Goal: Information Seeking & Learning: Learn about a topic

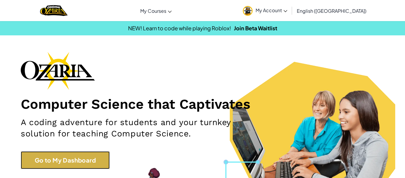
click at [98, 153] on link "Go to My Dashboard" at bounding box center [65, 160] width 89 height 18
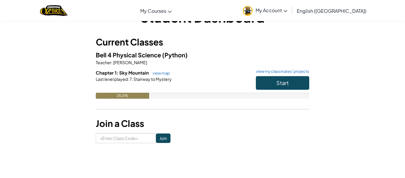
scroll to position [23, 0]
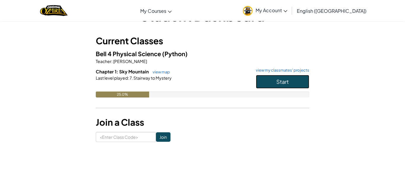
click at [277, 79] on span "Start" at bounding box center [282, 81] width 12 height 7
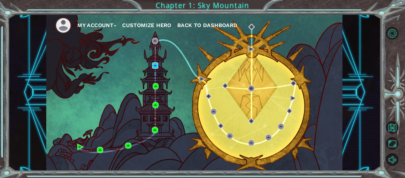
click at [156, 64] on img at bounding box center [155, 65] width 6 height 6
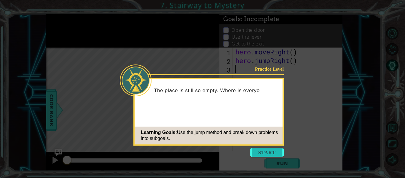
click at [271, 156] on button "Start" at bounding box center [267, 151] width 34 height 9
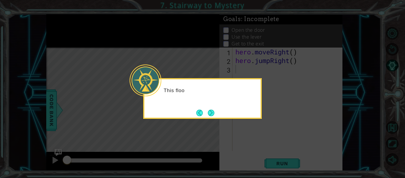
click at [246, 135] on icon at bounding box center [202, 89] width 405 height 178
click at [209, 114] on button "Next" at bounding box center [211, 112] width 7 height 7
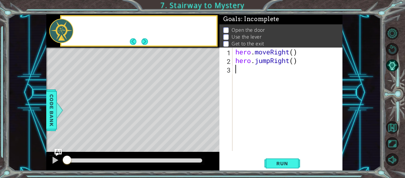
click at [209, 114] on div "Level Map" at bounding box center [183, 134] width 274 height 175
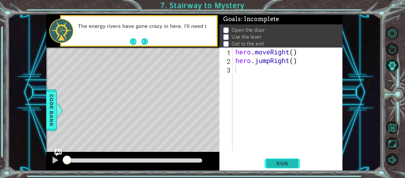
click at [272, 161] on span "Run" at bounding box center [281, 163] width 23 height 6
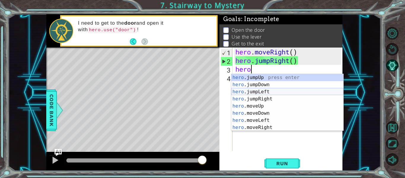
scroll to position [0, 1]
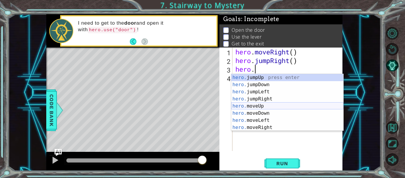
click at [267, 109] on div "hero. jumpUp press enter hero. jumpDown press enter hero. jumpLeft press enter …" at bounding box center [287, 109] width 112 height 71
type textarea "hero.moveUp(1)"
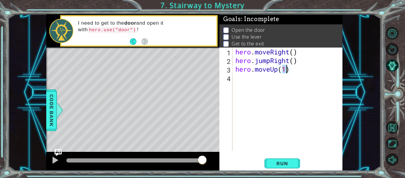
click at [265, 80] on div "hero . moveRight ( ) hero . jumpRight ( ) hero . moveUp ( 1 )" at bounding box center [289, 107] width 110 height 120
click at [285, 71] on div "hero . moveRight ( ) hero . jumpRight ( ) hero . moveUp ( 1 )" at bounding box center [289, 107] width 110 height 120
type textarea "hero.moveUp(1)"
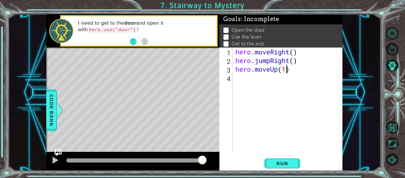
click at [294, 68] on div "hero . moveRight ( ) hero . jumpRight ( ) hero . moveUp ( 1 )" at bounding box center [289, 107] width 110 height 120
click at [275, 82] on div "hero . moveRight ( ) hero . jumpRight ( ) hero . moveUp ( 1 )" at bounding box center [289, 107] width 110 height 120
click at [287, 164] on span "Run" at bounding box center [281, 163] width 23 height 6
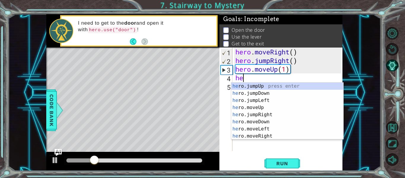
scroll to position [0, 0]
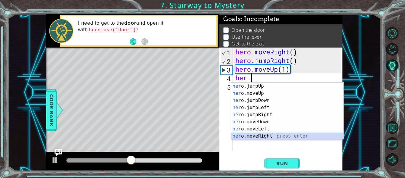
click at [268, 136] on div "her o . jumpUp press enter her o . moveUp press enter her o . jumpDown press en…" at bounding box center [287, 117] width 112 height 71
type textarea "hero.moveRight(1)"
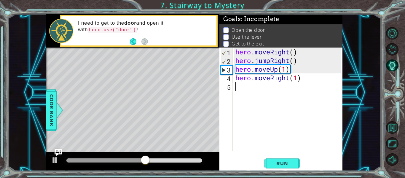
click at [279, 87] on div "hero . moveRight ( ) hero . jumpRight ( ) hero . moveUp ( 1 ) hero . moveRight …" at bounding box center [289, 107] width 110 height 120
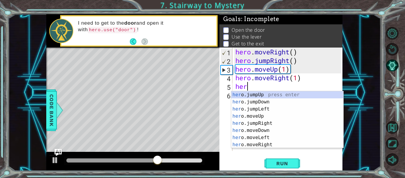
scroll to position [0, 0]
type textarea "h"
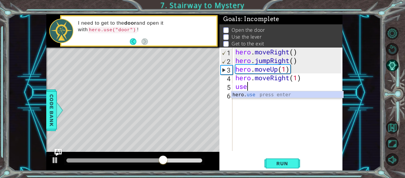
scroll to position [0, 0]
click at [285, 95] on div "hero. use press enter" at bounding box center [287, 101] width 112 height 21
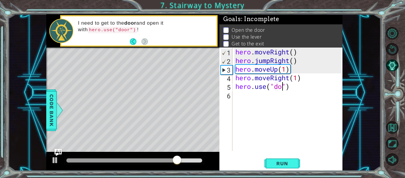
scroll to position [0, 3]
type textarea "hero.use("door")"
click at [287, 98] on div "hero . moveRight ( ) hero . jumpRight ( ) hero . moveUp ( 1 ) hero . moveRight …" at bounding box center [289, 107] width 110 height 120
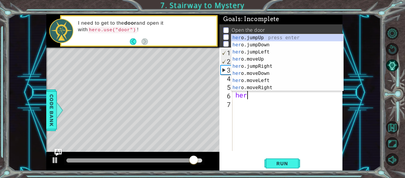
scroll to position [0, 0]
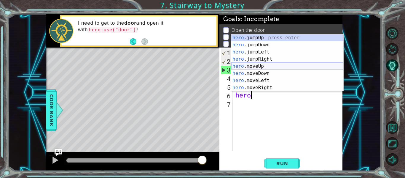
click at [272, 67] on div "hero .jumpUp press enter hero .jumpDown press enter hero .jumpLeft press enter …" at bounding box center [287, 69] width 112 height 71
type textarea "hero.moveUp(1)"
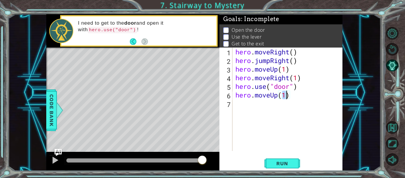
click at [247, 107] on div "hero . moveRight ( ) hero . jumpRight ( ) hero . moveUp ( 1 ) hero . moveRight …" at bounding box center [289, 107] width 110 height 120
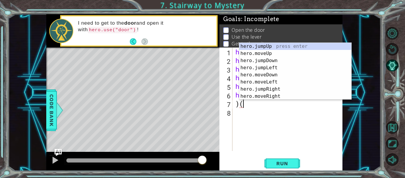
type textarea ")"
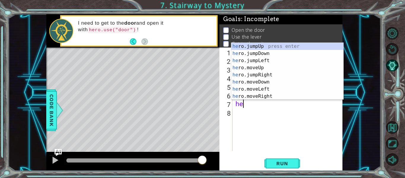
scroll to position [0, 0]
click at [267, 95] on div "hero .jumpUp press enter hero .jumpDown press enter hero .jumpLeft press enter …" at bounding box center [287, 78] width 112 height 71
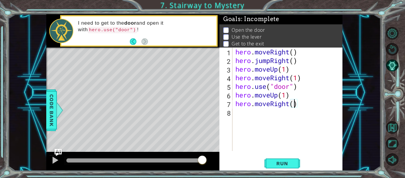
scroll to position [0, 3]
type textarea "hero.moveRight(2)"
click at [270, 114] on div "hero . moveRight ( ) hero . jumpRight ( ) hero . moveUp ( 1 ) hero . moveRight …" at bounding box center [289, 107] width 110 height 120
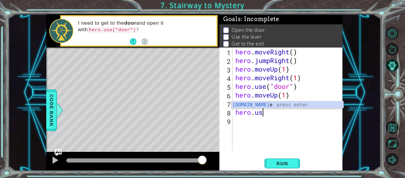
scroll to position [0, 1]
click at [274, 106] on div "hero.use press enter" at bounding box center [287, 111] width 112 height 21
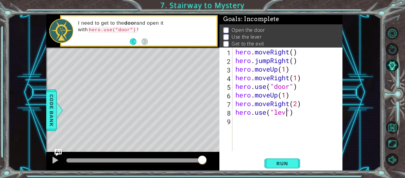
scroll to position [0, 3]
type textarea "hero.use("lever")"
click at [257, 120] on div "hero . moveRight ( ) hero . jumpRight ( ) hero . moveUp ( 1 ) hero . moveRight …" at bounding box center [289, 107] width 110 height 120
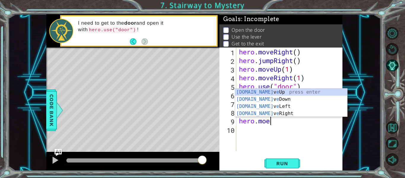
scroll to position [0, 1]
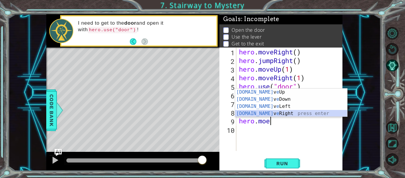
click at [268, 114] on div "[DOMAIN_NAME] v e Up press enter [DOMAIN_NAME] v e Down press enter [DOMAIN_NAM…" at bounding box center [291, 109] width 112 height 43
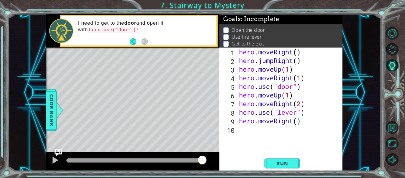
type textarea "hero.moveRight(2)"
click at [251, 131] on div "hero . moveRight ( ) hero . jumpRight ( ) hero . moveUp ( 1 ) hero . moveRight …" at bounding box center [291, 107] width 106 height 120
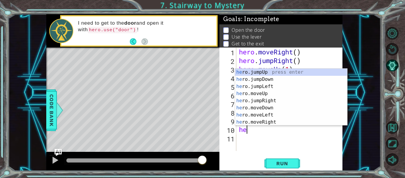
scroll to position [0, 0]
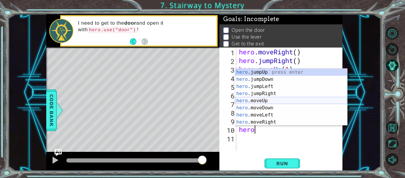
click at [281, 100] on div "hero .jumpUp press enter hero .jumpDown press enter hero .jumpLeft press enter …" at bounding box center [291, 104] width 112 height 71
type textarea "hero.moveUp(1)"
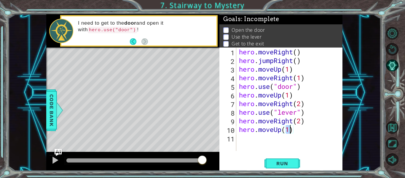
click at [255, 146] on div "hero . moveRight ( ) hero . jumpRight ( ) hero . moveUp ( 1 ) hero . moveRight …" at bounding box center [291, 107] width 106 height 120
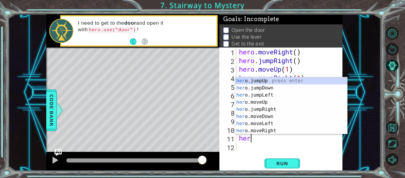
type textarea "hero"
click at [295, 83] on div "hero .jumpUp press enter hero .jumpDown press enter hero .jumpLeft press enter …" at bounding box center [291, 112] width 112 height 71
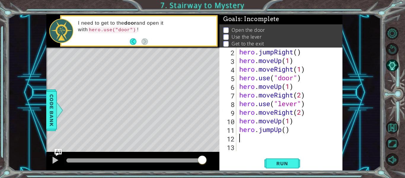
click at [293, 124] on div "hero . jumpRight ( ) hero . moveUp ( 1 ) hero . moveRight ( 1 ) hero . use ( "d…" at bounding box center [291, 107] width 106 height 120
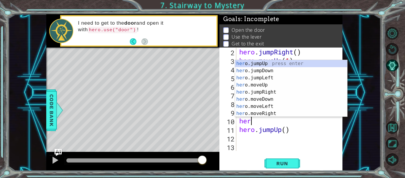
type textarea "h"
type textarea "hero."
click at [298, 65] on div "hero. jumpUp press enter hero. jumpDown press enter hero. jumpLeft press enter …" at bounding box center [291, 95] width 112 height 71
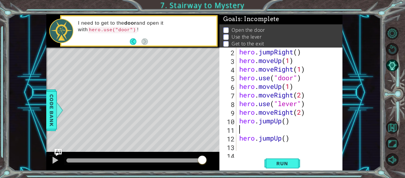
scroll to position [0, 0]
click at [291, 139] on div "hero . jumpRight ( ) hero . moveUp ( 1 ) hero . moveRight ( 1 ) hero . use ( "d…" at bounding box center [291, 107] width 106 height 120
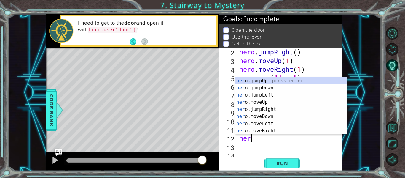
type textarea "h"
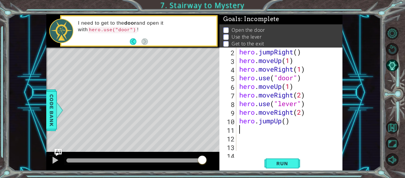
click at [257, 133] on div "hero . jumpRight ( ) hero . moveUp ( 1 ) hero . moveRight ( 1 ) hero . use ( "d…" at bounding box center [291, 107] width 106 height 120
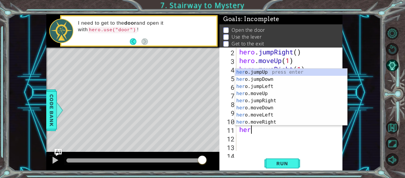
type textarea "hero"
click at [264, 149] on div "hero . jumpRight ( ) hero . moveUp ( 1 ) hero . moveRight ( 1 ) hero . use ( "d…" at bounding box center [291, 107] width 106 height 120
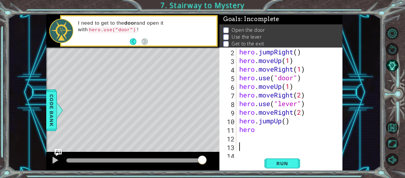
click at [269, 133] on div "hero . jumpRight ( ) hero . moveUp ( 1 ) hero . moveRight ( 1 ) hero . use ( "d…" at bounding box center [291, 107] width 106 height 120
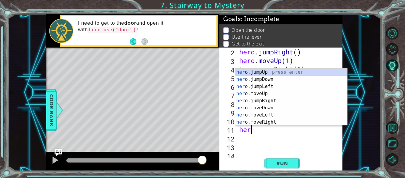
type textarea "h"
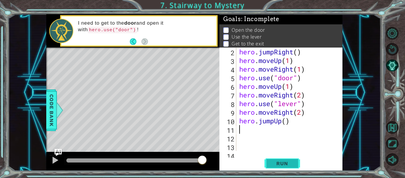
click at [280, 164] on span "Run" at bounding box center [281, 163] width 23 height 6
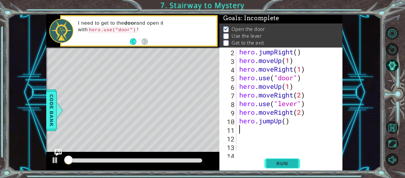
scroll to position [1, 0]
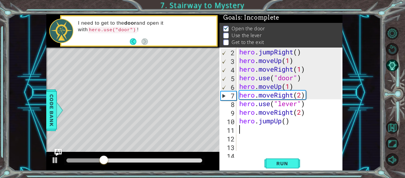
click at [290, 88] on div "hero . jumpRight ( ) hero . moveUp ( 1 ) hero . moveRight ( 1 ) hero . use ( "d…" at bounding box center [291, 107] width 106 height 120
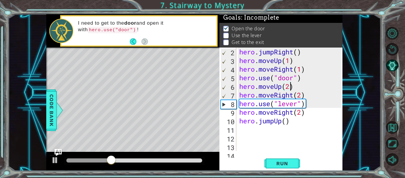
scroll to position [0, 2]
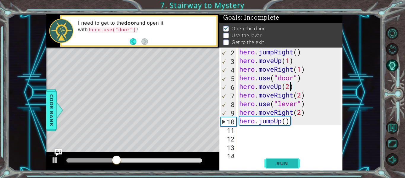
click at [272, 163] on span "Run" at bounding box center [281, 163] width 23 height 6
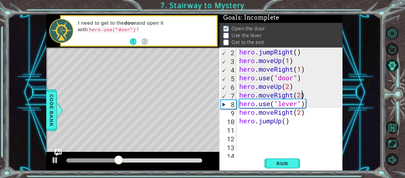
click at [303, 97] on div "hero . jumpRight ( ) hero . moveUp ( 1 ) hero . moveRight ( 1 ) hero . use ( "d…" at bounding box center [291, 107] width 106 height 120
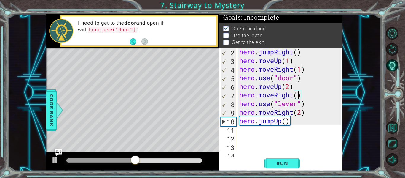
scroll to position [0, 3]
click at [292, 96] on div "hero . jumpRight ( ) hero . moveUp ( 1 ) hero . moveRight ( 1 ) hero . use ( "d…" at bounding box center [291, 107] width 106 height 120
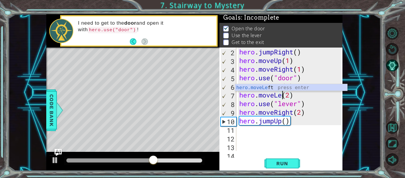
scroll to position [0, 2]
click at [270, 158] on button "Run" at bounding box center [283, 163] width 36 height 12
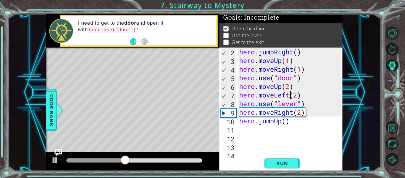
click at [298, 94] on div "hero . jumpRight ( ) hero . moveUp ( 1 ) hero . moveRight ( 1 ) hero . use ( "d…" at bounding box center [291, 107] width 106 height 120
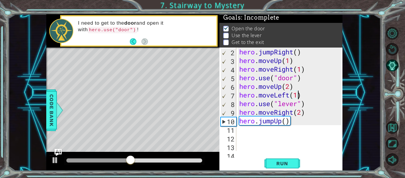
scroll to position [0, 3]
type textarea "hero.moveLeft(1)"
click at [275, 163] on span "Run" at bounding box center [281, 163] width 23 height 6
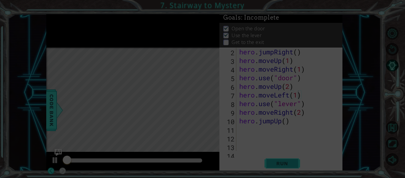
scroll to position [0, 0]
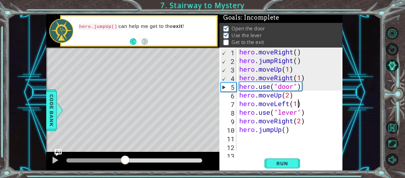
click at [125, 161] on div at bounding box center [134, 160] width 136 height 4
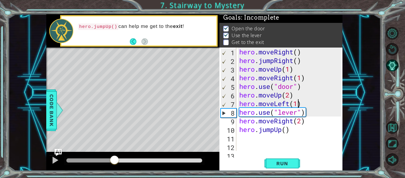
click at [114, 160] on div at bounding box center [90, 160] width 48 height 4
click at [57, 158] on div at bounding box center [55, 160] width 8 height 8
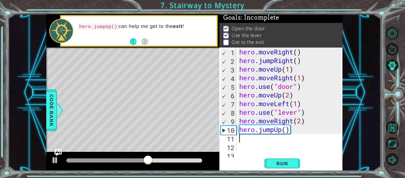
click at [253, 138] on div "hero . moveRight ( ) hero . jumpRight ( ) hero . moveUp ( 1 ) hero . moveRight …" at bounding box center [291, 107] width 106 height 120
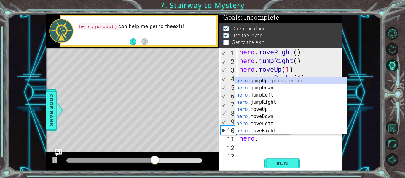
scroll to position [0, 1]
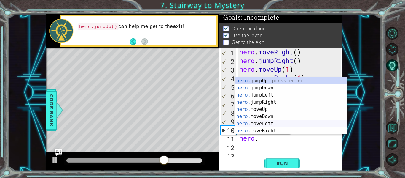
click at [276, 123] on div "hero. jumpUp press enter hero. jumpDown press enter hero. jumpLeft press enter …" at bounding box center [291, 112] width 112 height 71
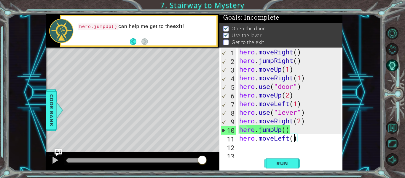
type textarea "hero.moveLeft(2)"
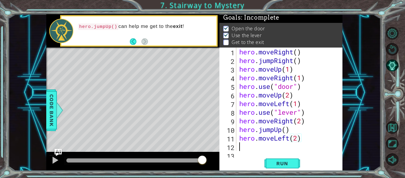
click at [278, 149] on div "hero . moveRight ( ) hero . jumpRight ( ) hero . moveUp ( 1 ) hero . moveRight …" at bounding box center [291, 107] width 106 height 120
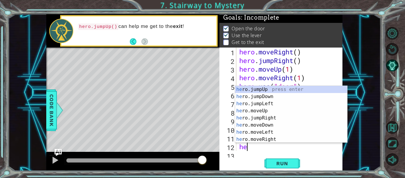
scroll to position [0, 0]
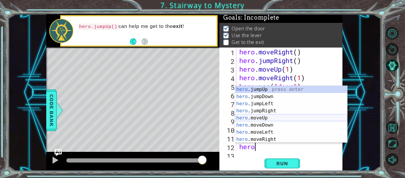
click at [268, 121] on div "hero .jumpUp press enter hero .jumpDown press enter hero .jumpLeft press enter …" at bounding box center [291, 121] width 112 height 71
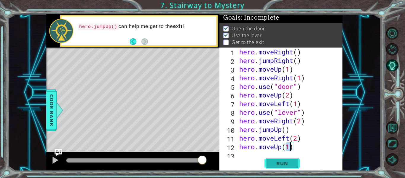
type textarea "hero.moveUp(1)"
click at [274, 160] on span "Run" at bounding box center [281, 163] width 23 height 6
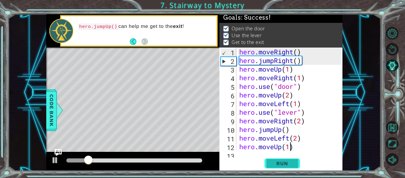
click at [274, 160] on span "Run" at bounding box center [281, 163] width 23 height 6
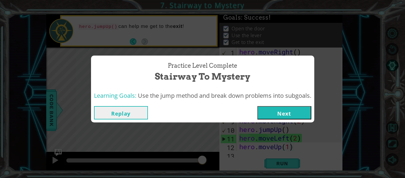
click at [262, 114] on button "Next" at bounding box center [284, 112] width 54 height 13
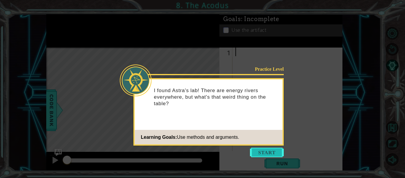
click at [270, 153] on button "Start" at bounding box center [267, 151] width 34 height 9
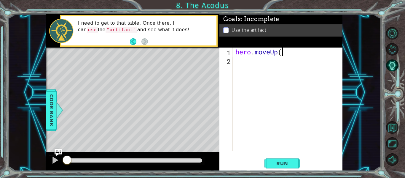
scroll to position [0, 2]
type textarea "hero.moveUp(2)"
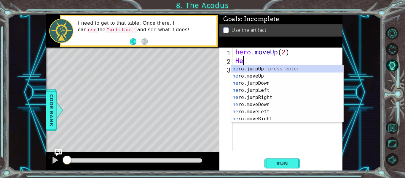
type textarea "H"
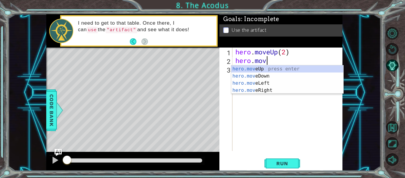
scroll to position [0, 1]
click at [281, 83] on div "hero.mov eUp press enter hero.mov eDown press enter hero.mov eLeft press enter …" at bounding box center [287, 86] width 112 height 43
type textarea "hero.moveLeft(1)"
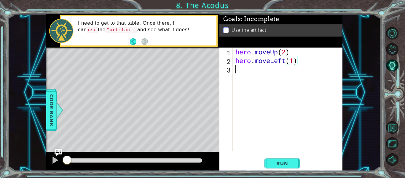
click at [285, 73] on div "hero . moveUp ( 2 ) hero . moveLeft ( 1 )" at bounding box center [289, 107] width 110 height 120
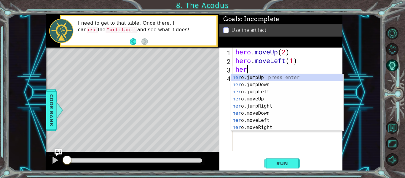
scroll to position [0, 0]
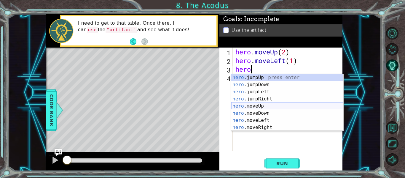
click at [279, 105] on div "hero .jumpUp press enter hero .jumpDown press enter hero .jumpLeft press enter …" at bounding box center [287, 109] width 112 height 71
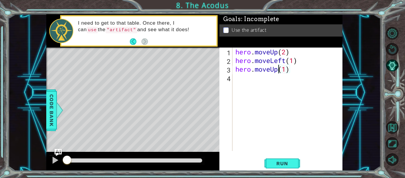
click at [277, 69] on div "hero . moveUp ( 2 ) hero . moveLeft ( 1 ) hero . moveUp ( 1 )" at bounding box center [289, 107] width 110 height 120
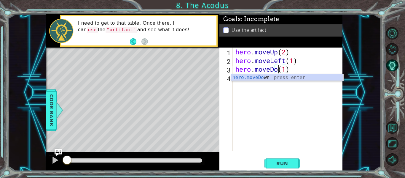
scroll to position [0, 2]
click at [293, 71] on div "hero . moveUp ( 2 ) hero . moveLeft ( 1 ) hero . moveDown ( 1 )" at bounding box center [289, 107] width 110 height 120
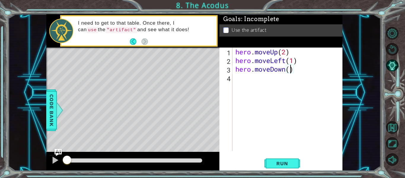
type textarea "hero.moveDown(2)"
click at [291, 80] on div "hero . moveUp ( 2 ) hero . moveLeft ( 1 ) hero . moveDown ( 2 )" at bounding box center [289, 107] width 110 height 120
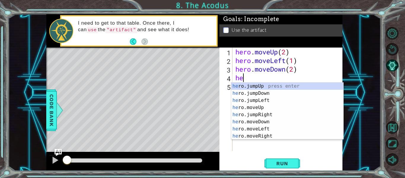
type textarea "hero"
click at [271, 87] on div "hero .jumpUp press enter hero .jumpDown press enter hero .jumpLeft press enter …" at bounding box center [287, 117] width 112 height 71
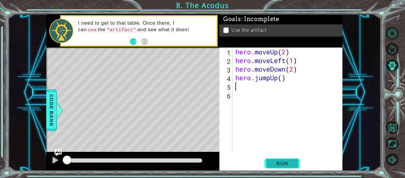
click at [272, 158] on button "Run" at bounding box center [283, 163] width 36 height 12
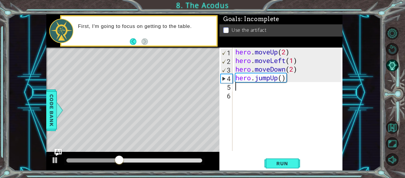
click at [282, 79] on div "hero . moveUp ( 2 ) hero . moveLeft ( 1 ) hero . moveDown ( 2 ) hero . jumpUp (…" at bounding box center [289, 107] width 110 height 120
click at [278, 79] on div "hero . moveUp ( 2 ) hero . moveLeft ( 1 ) hero . moveDown ( 2 ) hero . jumpUp (…" at bounding box center [289, 107] width 110 height 120
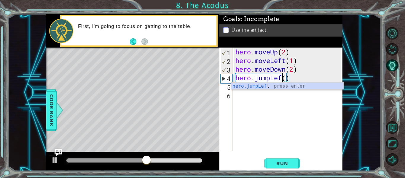
scroll to position [0, 2]
type textarea "hero.jumpLeft()"
click at [283, 168] on button "Run" at bounding box center [283, 163] width 36 height 12
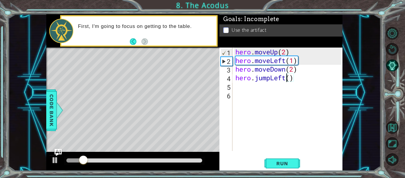
click at [276, 91] on div "hero . moveUp ( 2 ) hero . moveLeft ( 1 ) hero . moveDown ( 2 ) hero . jumpLeft…" at bounding box center [289, 107] width 110 height 120
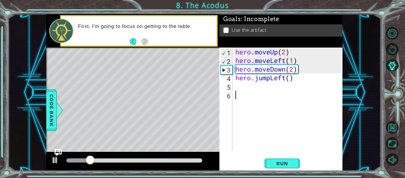
click at [269, 85] on div "hero . moveUp ( 2 ) hero . moveLeft ( 1 ) hero . moveDown ( 2 ) hero . jumpLeft…" at bounding box center [289, 107] width 110 height 120
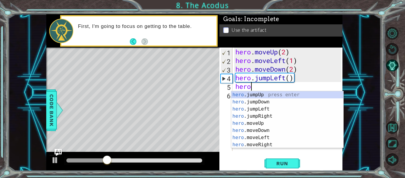
scroll to position [0, 1]
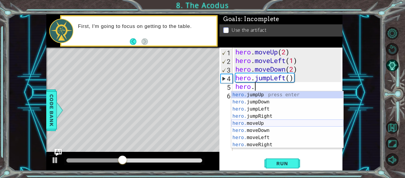
click at [265, 124] on div "hero. jumpUp press enter hero. jumpDown press enter hero. jumpLeft press enter …" at bounding box center [287, 126] width 112 height 71
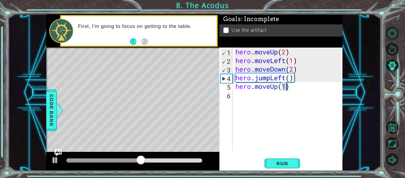
type textarea "hero.moveUp(2)"
click at [272, 96] on div "hero . moveUp ( 2 ) hero . moveLeft ( 1 ) hero . moveDown ( 2 ) hero . jumpLeft…" at bounding box center [289, 107] width 110 height 120
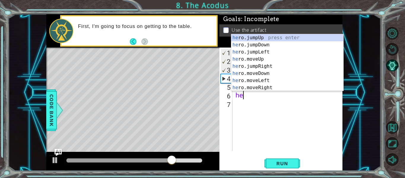
scroll to position [0, 0]
type textarea "hero"
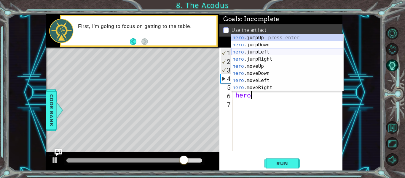
click at [276, 52] on div "hero .jumpUp press enter hero .jumpDown press enter hero .jumpLeft press enter …" at bounding box center [287, 69] width 112 height 71
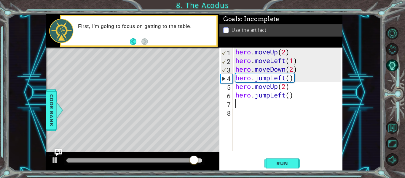
click at [268, 107] on div "hero . moveUp ( 2 ) hero . moveLeft ( 1 ) hero . moveDown ( 2 ) hero . jumpLeft…" at bounding box center [289, 107] width 110 height 120
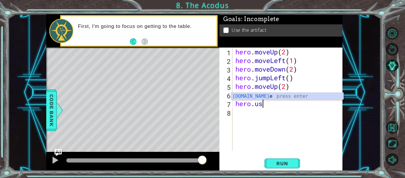
scroll to position [0, 1]
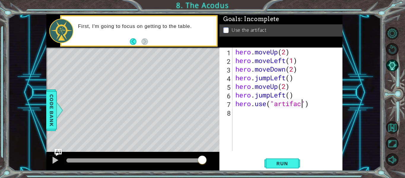
type textarea "hero.use("artifact")"
click at [281, 160] on span "Run" at bounding box center [281, 163] width 23 height 6
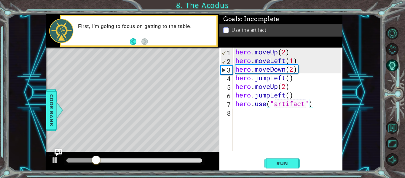
click at [287, 96] on div "hero . moveUp ( 2 ) hero . moveLeft ( 1 ) hero . moveDown ( 2 ) hero . jumpLeft…" at bounding box center [289, 107] width 110 height 120
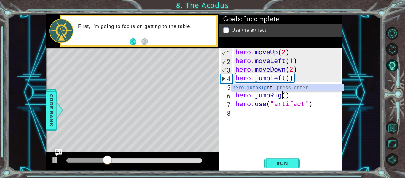
scroll to position [0, 3]
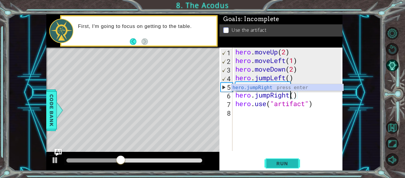
click at [287, 162] on span "Run" at bounding box center [281, 163] width 23 height 6
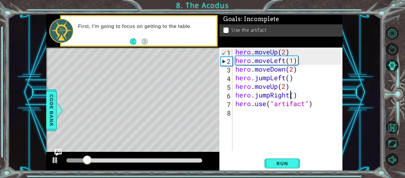
click at [287, 97] on div "hero . moveUp ( 2 ) hero . moveLeft ( 1 ) hero . moveDown ( 2 ) hero . jumpLeft…" at bounding box center [289, 107] width 110 height 120
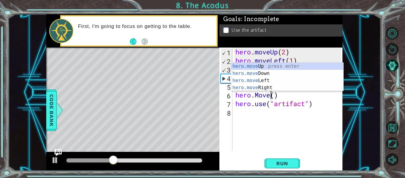
scroll to position [0, 2]
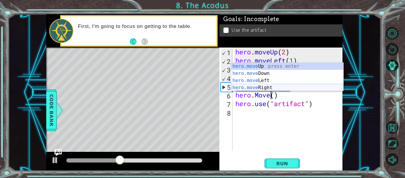
click at [287, 87] on div "hero.move Up press enter hero.move Down press enter hero.move Left press enter …" at bounding box center [287, 84] width 112 height 43
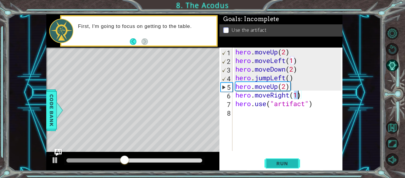
type textarea "hero.moveRight(1)"
click at [273, 163] on span "Run" at bounding box center [281, 163] width 23 height 6
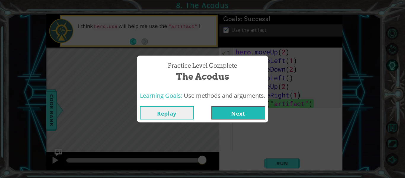
click at [246, 108] on button "Next" at bounding box center [238, 112] width 54 height 13
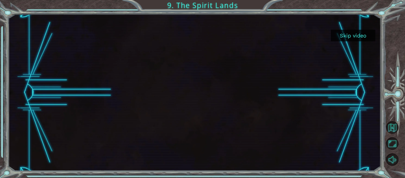
click at [348, 39] on button "Skip video" at bounding box center [353, 36] width 44 height 12
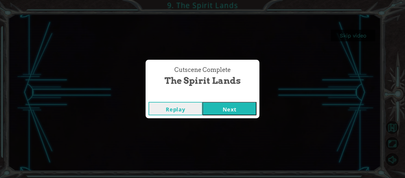
click at [244, 107] on button "Next" at bounding box center [230, 108] width 54 height 13
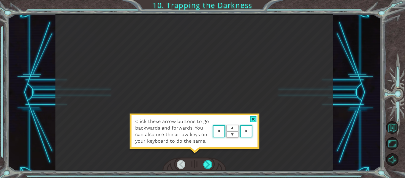
click at [229, 98] on div "Click these arrow buttons to go backwards and forwards. You can also use the ar…" at bounding box center [194, 92] width 278 height 156
click at [210, 163] on div at bounding box center [207, 164] width 9 height 8
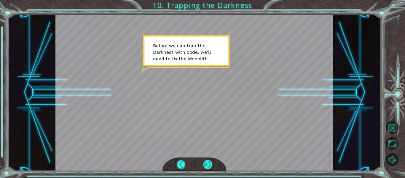
click at [206, 163] on div at bounding box center [207, 164] width 9 height 8
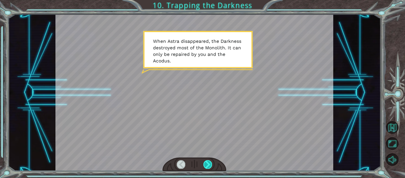
click at [206, 163] on div at bounding box center [207, 164] width 9 height 8
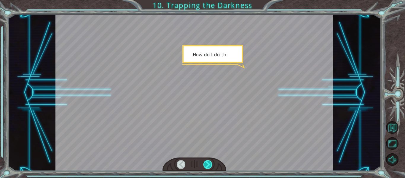
click at [206, 163] on div at bounding box center [207, 164] width 9 height 8
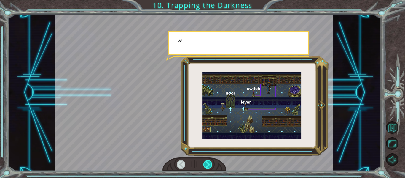
click at [206, 163] on div at bounding box center [207, 164] width 9 height 8
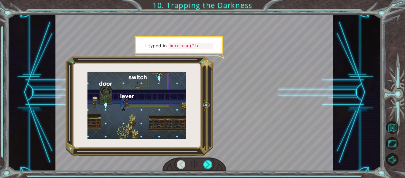
click at [185, 165] on div at bounding box center [181, 164] width 9 height 8
click at [184, 164] on div at bounding box center [181, 164] width 9 height 8
click at [209, 165] on div at bounding box center [207, 164] width 9 height 8
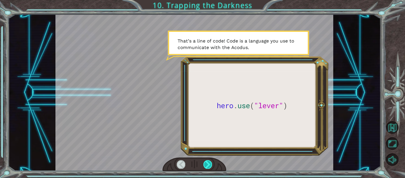
click at [208, 165] on div at bounding box center [207, 164] width 9 height 8
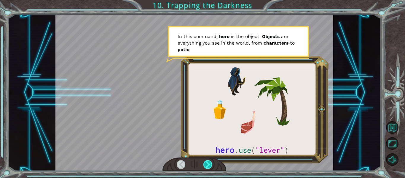
click at [208, 165] on div at bounding box center [207, 164] width 9 height 8
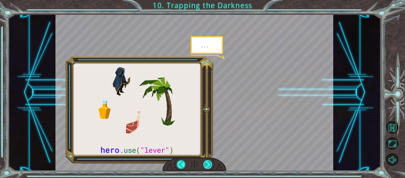
click at [208, 165] on div at bounding box center [207, 164] width 9 height 8
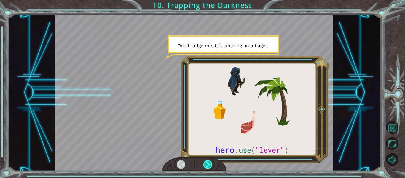
click at [208, 165] on div at bounding box center [207, 164] width 9 height 8
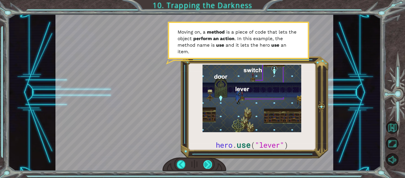
click at [208, 165] on div at bounding box center [207, 164] width 9 height 8
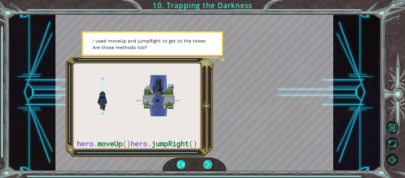
click at [206, 163] on div at bounding box center [207, 164] width 9 height 8
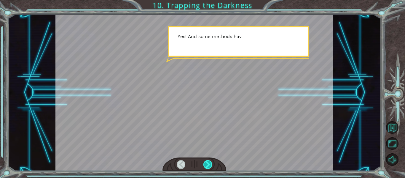
click at [206, 163] on div at bounding box center [207, 164] width 9 height 8
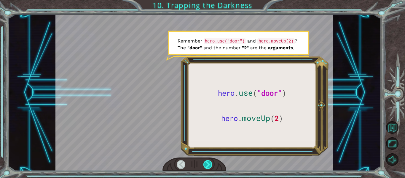
click at [206, 163] on div at bounding box center [207, 164] width 9 height 8
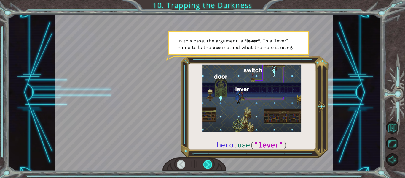
click at [206, 163] on div at bounding box center [207, 164] width 9 height 8
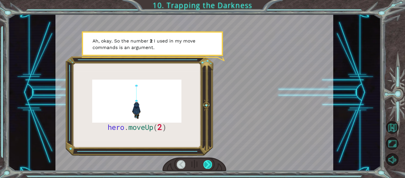
click at [206, 163] on div at bounding box center [207, 164] width 9 height 8
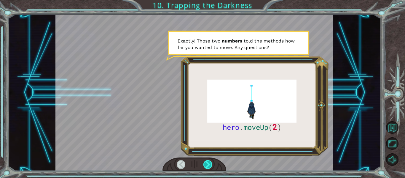
click at [206, 163] on div at bounding box center [207, 164] width 9 height 8
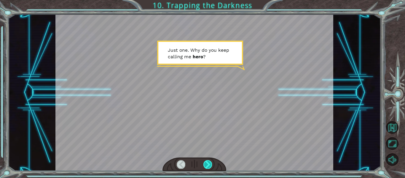
click at [206, 163] on div at bounding box center [207, 164] width 9 height 8
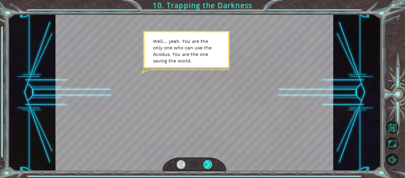
click at [206, 163] on div at bounding box center [207, 164] width 9 height 8
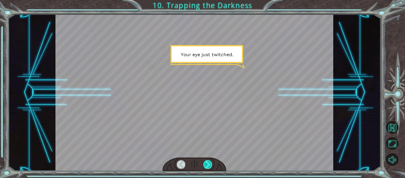
click at [206, 163] on div at bounding box center [207, 164] width 9 height 8
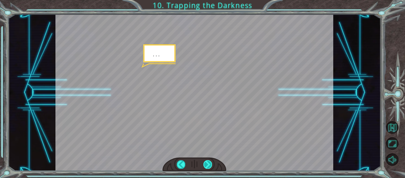
click at [206, 163] on div at bounding box center [207, 164] width 9 height 8
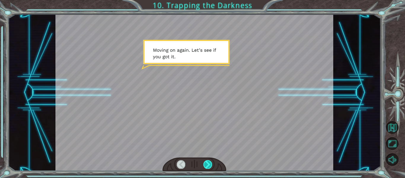
click at [206, 163] on div at bounding box center [207, 164] width 9 height 8
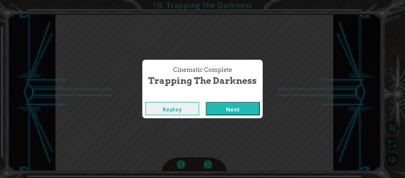
click at [230, 99] on div "Replay Next" at bounding box center [202, 108] width 120 height 19
click at [233, 106] on button "Next" at bounding box center [233, 108] width 54 height 13
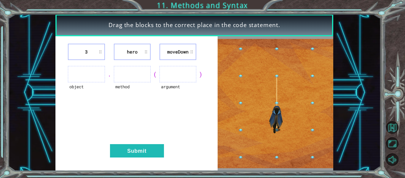
click at [181, 76] on ul at bounding box center [178, 74] width 37 height 16
click at [175, 79] on ul at bounding box center [178, 74] width 37 height 16
click at [140, 72] on ul at bounding box center [132, 74] width 37 height 16
click at [89, 75] on ul at bounding box center [86, 74] width 37 height 16
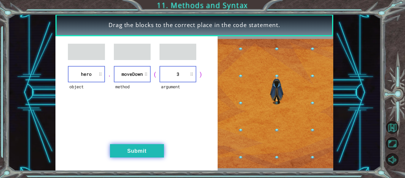
click at [143, 154] on button "Submit" at bounding box center [137, 150] width 54 height 13
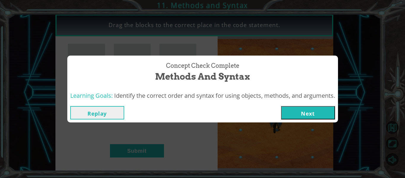
click at [296, 110] on button "Next" at bounding box center [308, 112] width 54 height 13
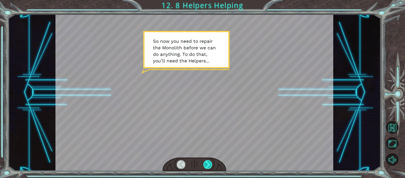
click at [208, 166] on div at bounding box center [207, 164] width 9 height 8
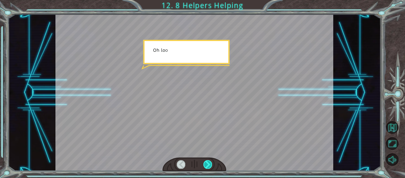
click at [208, 166] on div at bounding box center [207, 164] width 9 height 8
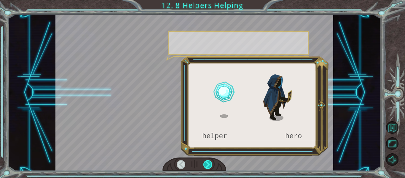
click at [208, 166] on div at bounding box center [207, 164] width 9 height 8
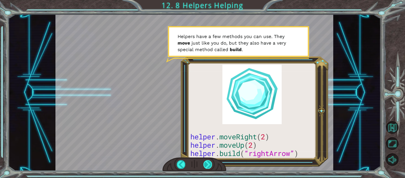
click at [208, 165] on div at bounding box center [207, 164] width 9 height 8
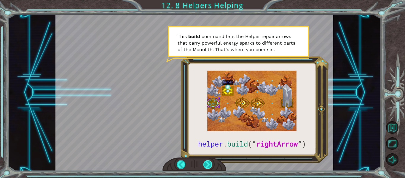
click at [208, 165] on div at bounding box center [207, 164] width 9 height 8
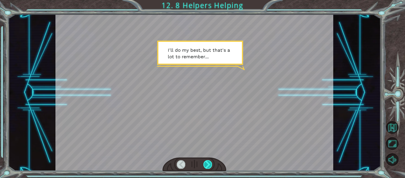
click at [208, 165] on div at bounding box center [207, 164] width 9 height 8
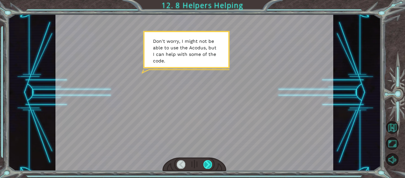
click at [208, 165] on div at bounding box center [207, 164] width 9 height 8
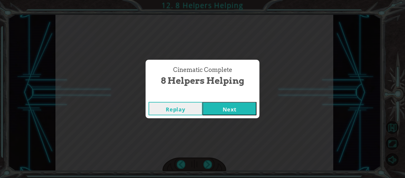
click at [218, 109] on button "Next" at bounding box center [230, 108] width 54 height 13
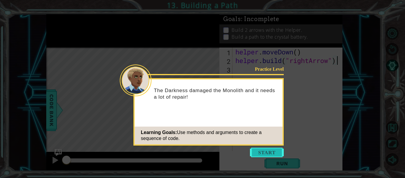
click at [260, 154] on button "Start" at bounding box center [267, 151] width 34 height 9
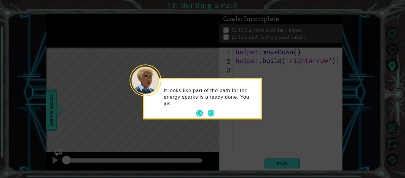
click at [228, 131] on icon at bounding box center [202, 89] width 405 height 178
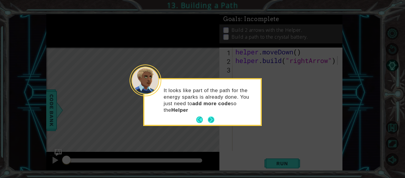
click at [215, 117] on button "Next" at bounding box center [211, 120] width 8 height 8
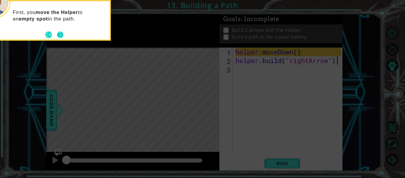
click at [64, 35] on div "First, you move the Helper to an empty spot in the path." at bounding box center [51, 20] width 119 height 41
click at [62, 36] on button "Next" at bounding box center [60, 34] width 7 height 7
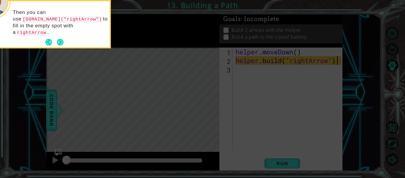
click at [62, 39] on button "Next" at bounding box center [60, 42] width 7 height 7
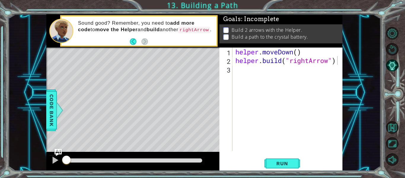
click at [203, 108] on div "Level Map" at bounding box center [183, 134] width 274 height 175
click at [258, 73] on div "helper . moveDown ( ) helper . build ( "rightArrow" )" at bounding box center [289, 107] width 110 height 120
click at [281, 165] on span "Run" at bounding box center [281, 163] width 23 height 6
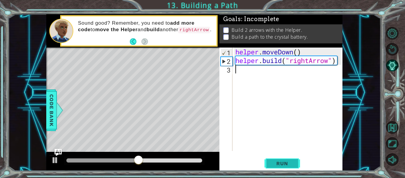
click at [285, 166] on button "Run" at bounding box center [283, 163] width 36 height 12
click at [271, 78] on div "helper . moveDown ( ) helper . build ( "rightArrow" )" at bounding box center [289, 107] width 110 height 120
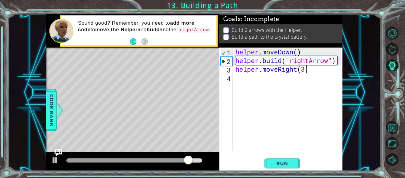
scroll to position [0, 3]
type textarea "helper.moveRight(3)"
click at [285, 164] on span "Run" at bounding box center [281, 163] width 23 height 6
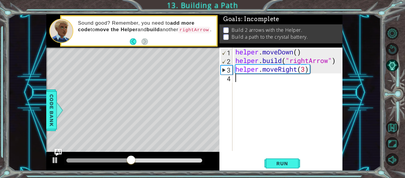
click at [273, 84] on div "helper . moveDown ( ) helper . build ( "rightArrow" ) helper . moveRight ( 3 )" at bounding box center [289, 107] width 110 height 120
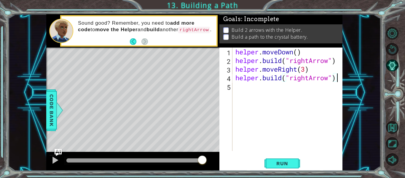
scroll to position [0, 4]
type textarea "[DOMAIN_NAME]("rightArrow")"
click at [279, 165] on span "Run" at bounding box center [281, 163] width 23 height 6
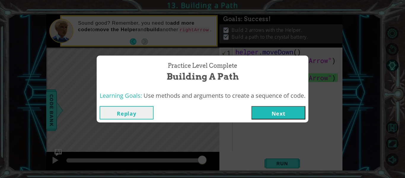
click at [261, 112] on button "Next" at bounding box center [279, 112] width 54 height 13
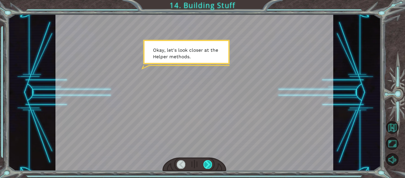
click at [210, 160] on div at bounding box center [207, 164] width 9 height 8
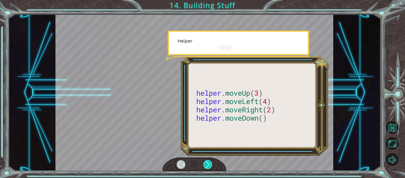
click at [210, 160] on div at bounding box center [207, 164] width 9 height 8
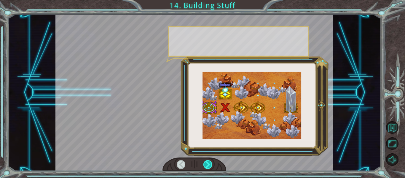
click at [210, 160] on div at bounding box center [207, 164] width 9 height 8
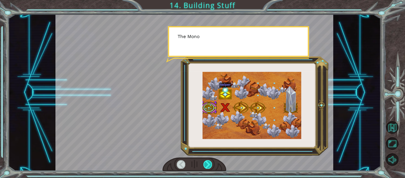
click at [210, 160] on div at bounding box center [207, 164] width 9 height 8
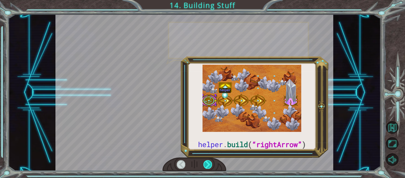
click at [210, 160] on div at bounding box center [207, 164] width 9 height 8
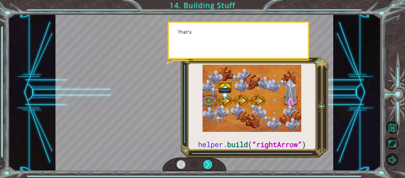
click at [210, 160] on div at bounding box center [207, 164] width 9 height 8
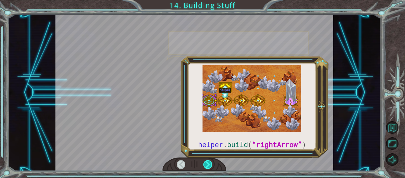
click at [210, 160] on div at bounding box center [207, 164] width 9 height 8
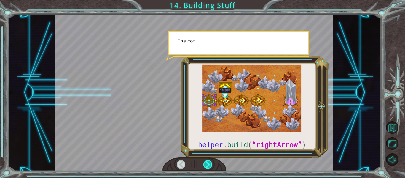
click at [210, 160] on div at bounding box center [207, 164] width 9 height 8
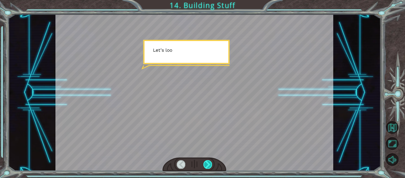
click at [210, 160] on div at bounding box center [207, 164] width 9 height 8
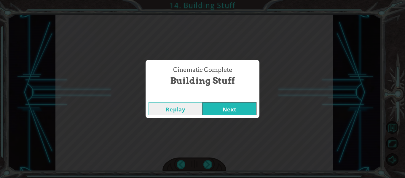
click at [231, 106] on button "Next" at bounding box center [230, 108] width 54 height 13
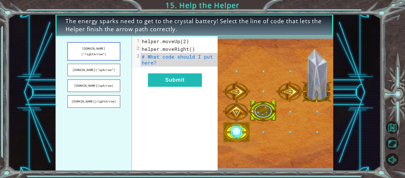
click at [99, 50] on button "[DOMAIN_NAME](“rightArrow”)" at bounding box center [93, 51] width 53 height 18
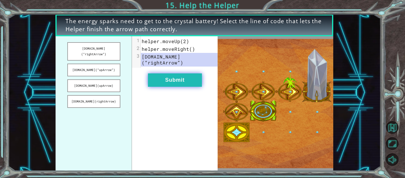
click at [160, 73] on button "Submit" at bounding box center [175, 79] width 54 height 13
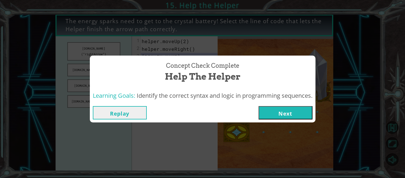
click at [263, 111] on button "Next" at bounding box center [286, 112] width 54 height 13
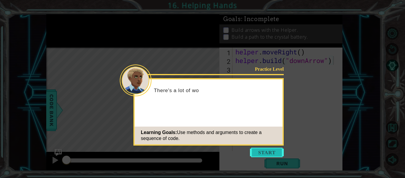
click at [269, 150] on button "Start" at bounding box center [267, 151] width 34 height 9
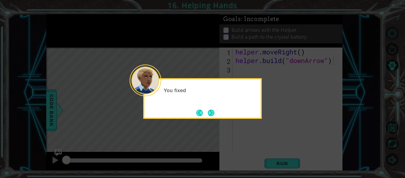
click at [256, 131] on icon at bounding box center [202, 89] width 405 height 178
click at [214, 111] on button "Next" at bounding box center [211, 112] width 7 height 7
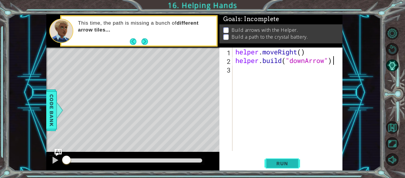
click at [278, 165] on span "Run" at bounding box center [281, 163] width 23 height 6
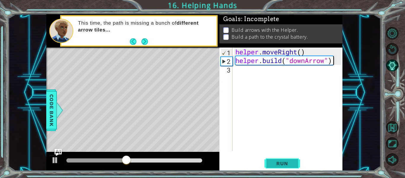
click at [271, 161] on span "Run" at bounding box center [281, 163] width 23 height 6
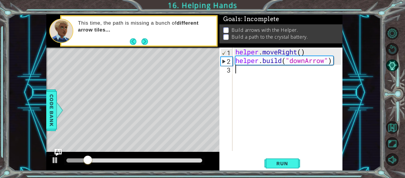
click at [267, 72] on div "helper . moveRight ( ) helper . build ( "downArrow" )" at bounding box center [289, 107] width 110 height 120
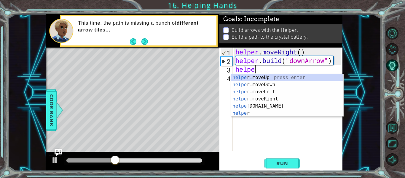
scroll to position [0, 1]
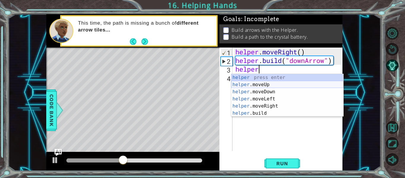
click at [274, 89] on div "helper press enter helper .moveUp press enter helper .moveDown press enter help…" at bounding box center [287, 102] width 112 height 57
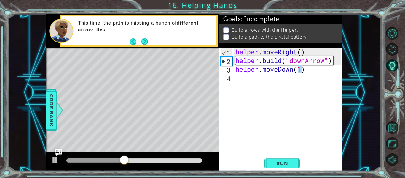
type textarea "helper.moveDown(1)"
click at [271, 79] on div "helper . moveRight ( ) helper . build ( "downArrow" ) helper . moveDown ( 1 )" at bounding box center [289, 107] width 110 height 120
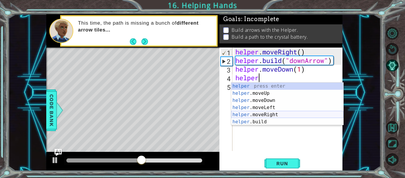
click at [261, 118] on div "helper press enter helper .moveUp press enter helper .moveDown press enter help…" at bounding box center [287, 110] width 112 height 57
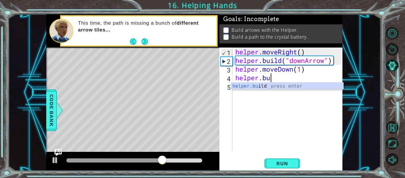
scroll to position [0, 1]
click at [303, 86] on div "helper.[PERSON_NAME] press enter" at bounding box center [287, 92] width 112 height 21
type textarea "[DOMAIN_NAME]("rightArrow")"
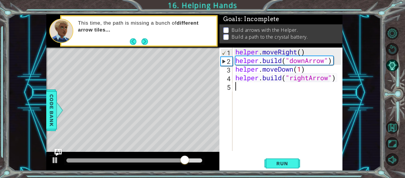
click at [281, 90] on div "helper . moveRight ( ) helper . build ( "downArrow" ) helper . moveDown ( 1 ) h…" at bounding box center [289, 107] width 110 height 120
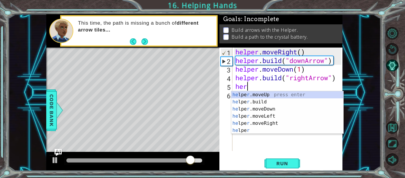
scroll to position [0, 0]
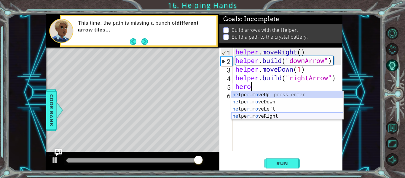
click at [268, 117] on div "he lpe r .m o veUp press enter he lpe r .m o veDown press enter he lpe r .m o v…" at bounding box center [287, 112] width 112 height 43
type textarea "helper.moveRight(1)"
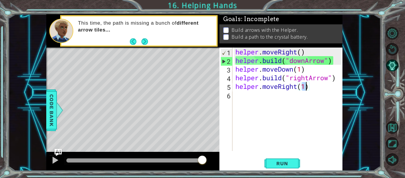
click at [265, 101] on div "helper . moveRight ( ) helper . build ( "downArrow" ) helper . moveDown ( 1 ) h…" at bounding box center [289, 107] width 110 height 120
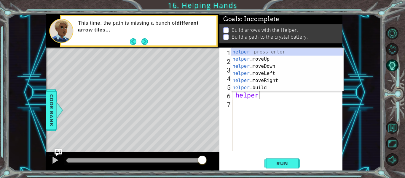
scroll to position [0, 1]
click at [270, 89] on div "helper press enter helper .moveUp press enter helper .moveDown press enter help…" at bounding box center [287, 76] width 112 height 57
type textarea "[DOMAIN_NAME]("rightArrow")"
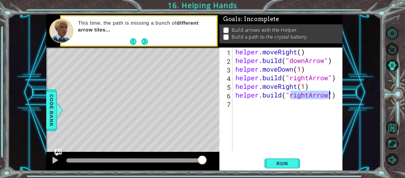
click at [279, 108] on div "helper . moveRight ( ) helper . build ( "downArrow" ) helper . moveDown ( 1 ) h…" at bounding box center [289, 107] width 110 height 120
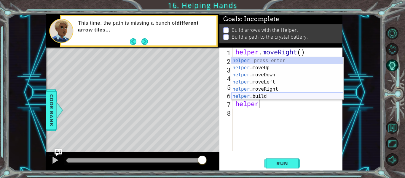
click at [259, 97] on div "helper press enter helper .moveUp press enter helper .moveDown press enter help…" at bounding box center [287, 85] width 112 height 57
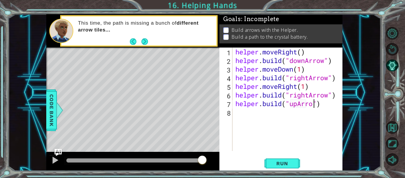
scroll to position [0, 4]
click at [280, 169] on div "[DOMAIN_NAME]("upArrow") 1 2 3 4 5 6 7 8 helper . moveRight ( ) helper . build …" at bounding box center [280, 108] width 123 height 123
click at [278, 163] on span "Run" at bounding box center [281, 163] width 23 height 6
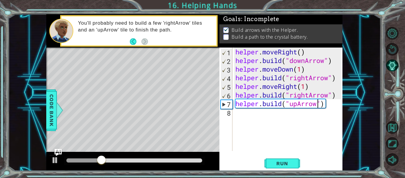
click at [334, 95] on div "helper . moveRight ( ) helper . build ( "downArrow" ) helper . moveDown ( 1 ) h…" at bounding box center [289, 107] width 110 height 120
click at [318, 102] on div "helper . moveRight ( ) helper . build ( "downArrow" ) helper . moveDown ( 1 ) h…" at bounding box center [289, 107] width 110 height 120
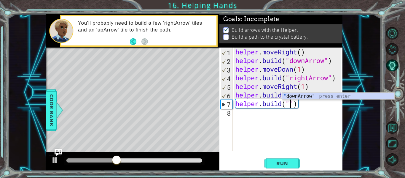
scroll to position [0, 3]
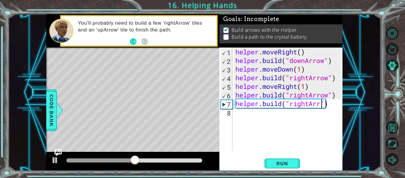
type textarea "[DOMAIN_NAME]("rightArrow")"
click at [279, 165] on span "Run" at bounding box center [281, 163] width 23 height 6
click at [270, 114] on div "helper . moveRight ( ) helper . build ( "downArrow" ) helper . moveDown ( 1 ) h…" at bounding box center [289, 107] width 110 height 120
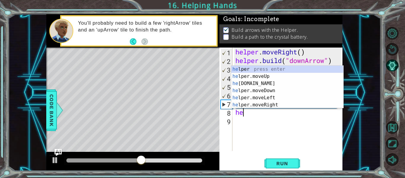
scroll to position [0, 0]
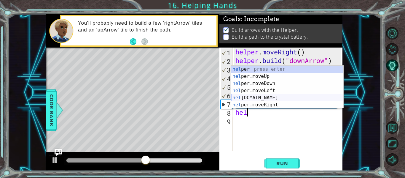
click at [290, 98] on div "hel per press enter hel per.moveUp press enter [GEOGRAPHIC_DATA] per.moveDown p…" at bounding box center [287, 94] width 112 height 57
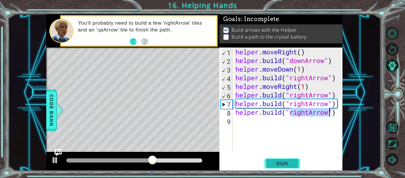
click at [283, 159] on button "Run" at bounding box center [283, 163] width 36 height 12
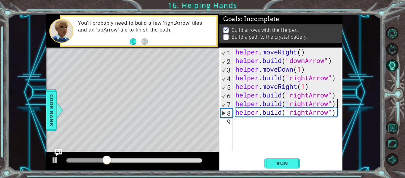
click at [337, 102] on div "helper . moveRight ( ) helper . build ( "downArrow" ) helper . moveDown ( 1 ) h…" at bounding box center [289, 107] width 110 height 120
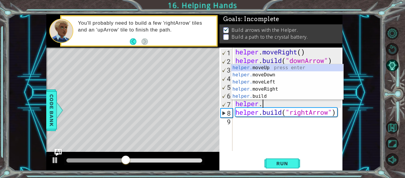
scroll to position [0, 1]
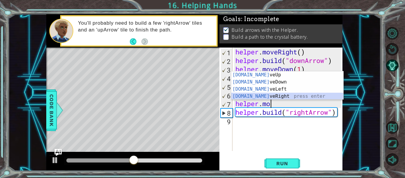
click at [330, 97] on div "[DOMAIN_NAME] veUp press enter [DOMAIN_NAME] veDown press enter [DOMAIN_NAME] v…" at bounding box center [287, 92] width 112 height 43
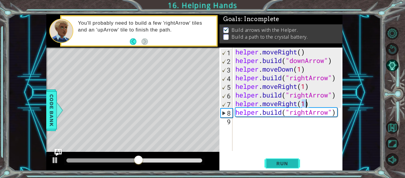
click at [278, 160] on span "Run" at bounding box center [281, 163] width 23 height 6
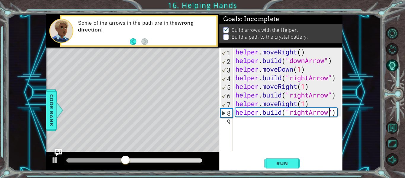
click at [329, 113] on div "helper . moveRight ( ) helper . build ( "downArrow" ) helper . moveDown ( 1 ) h…" at bounding box center [289, 107] width 110 height 120
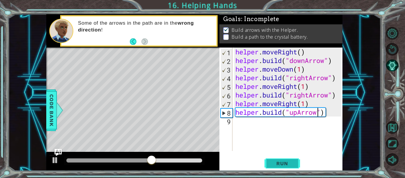
type textarea "[DOMAIN_NAME]("upArrow")"
click at [292, 167] on button "Run" at bounding box center [283, 163] width 36 height 12
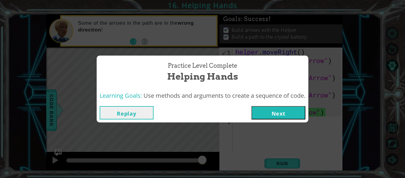
click at [283, 116] on button "Next" at bounding box center [279, 112] width 54 height 13
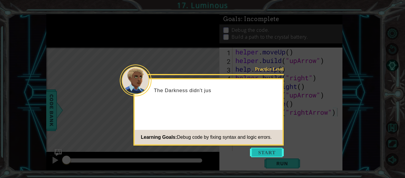
click at [270, 150] on button "Start" at bounding box center [267, 151] width 34 height 9
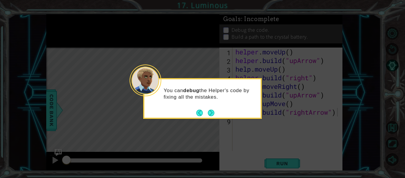
click at [237, 126] on icon at bounding box center [202, 89] width 405 height 178
click at [216, 113] on div "You can debug the Helper's code by fixing all the mistakes." at bounding box center [202, 98] width 119 height 41
click at [215, 114] on div "You can debug the Helper's code by fixing all the mistakes." at bounding box center [202, 98] width 119 height 41
click at [212, 114] on button "Next" at bounding box center [211, 112] width 7 height 7
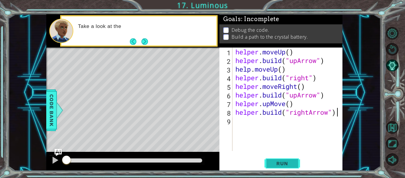
click at [291, 161] on span "Run" at bounding box center [281, 163] width 23 height 6
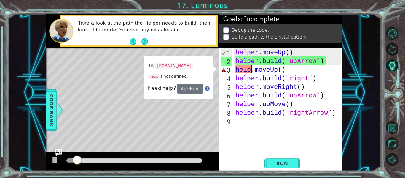
click at [253, 73] on div "helper . moveUp ( ) helper . build ( "upArrow" ) help . moveUp ( ) helper . bui…" at bounding box center [289, 107] width 110 height 120
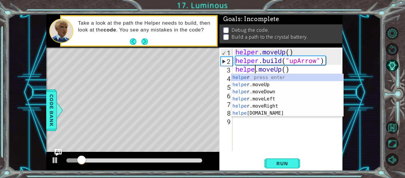
scroll to position [0, 1]
type textarea "helper.moveUp()"
click at [241, 144] on div "helper . moveUp ( ) helper . build ( "upArrow" ) helper . moveUp ( ) helper . b…" at bounding box center [289, 107] width 110 height 120
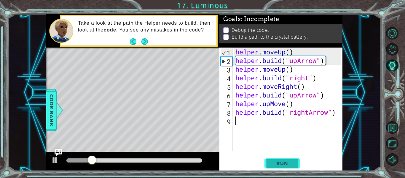
click at [274, 160] on span "Run" at bounding box center [281, 163] width 23 height 6
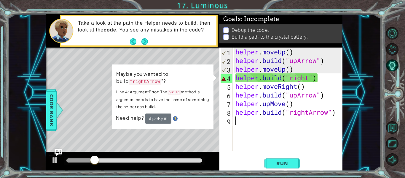
click at [313, 77] on div "helper . moveUp ( ) helper . build ( "upArrow" ) helper . moveUp ( ) helper . b…" at bounding box center [289, 107] width 110 height 120
click at [310, 79] on div "helper . moveUp ( ) helper . build ( "upArrow" ) helper . moveUp ( ) helper . b…" at bounding box center [289, 107] width 110 height 120
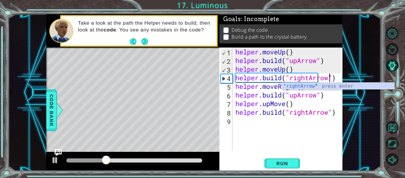
scroll to position [0, 4]
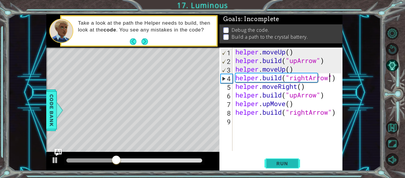
click at [284, 161] on span "Run" at bounding box center [281, 163] width 23 height 6
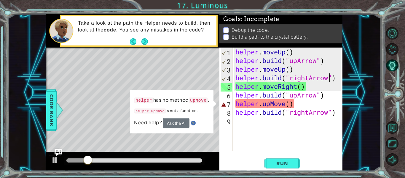
click at [284, 103] on div "helper . moveUp ( ) helper . build ( "upArrow" ) helper . moveUp ( ) helper . b…" at bounding box center [289, 107] width 110 height 120
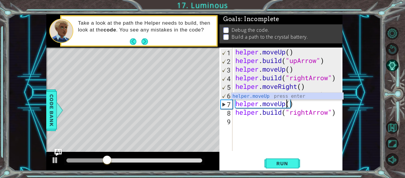
scroll to position [0, 2]
type textarea "helper.moveUp()"
click at [275, 161] on span "Run" at bounding box center [281, 163] width 23 height 6
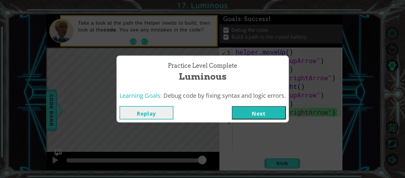
click at [254, 120] on div "Replay Next" at bounding box center [203, 112] width 172 height 19
click at [257, 111] on button "Next" at bounding box center [259, 112] width 54 height 13
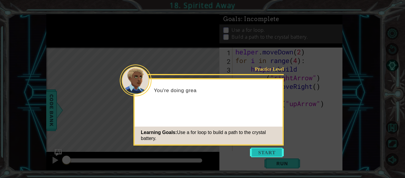
click at [273, 151] on button "Start" at bounding box center [267, 151] width 34 height 9
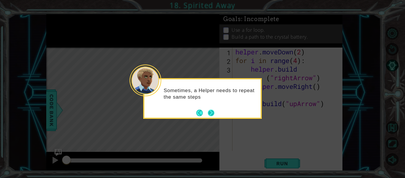
click at [212, 116] on button "Next" at bounding box center [211, 112] width 7 height 7
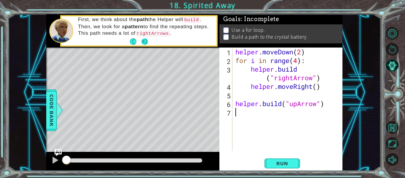
click at [144, 44] on button "Next" at bounding box center [144, 41] width 7 height 7
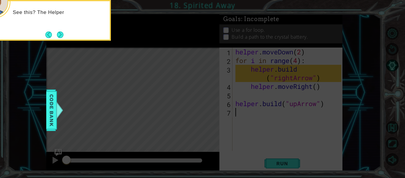
click at [198, 78] on icon at bounding box center [202, 89] width 405 height 178
click at [61, 36] on button "Next" at bounding box center [60, 34] width 7 height 7
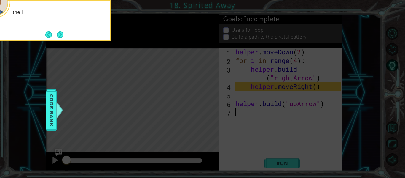
click at [61, 36] on button "Next" at bounding box center [60, 34] width 7 height 7
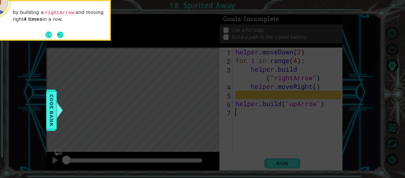
click at [61, 34] on button "Next" at bounding box center [60, 34] width 7 height 7
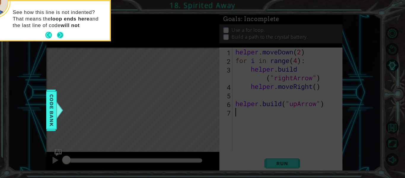
click at [58, 34] on button "Next" at bounding box center [60, 35] width 7 height 7
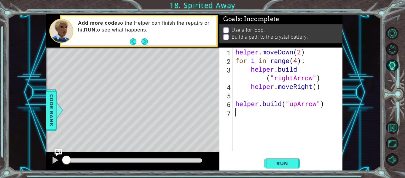
click at [248, 87] on div "helper . moveDown ( 2 ) for i in range ( 4 ) : helper . build ( "rightArrow" ) …" at bounding box center [289, 107] width 110 height 120
type textarea "helper.moveRight()"
click at [273, 165] on span "Run" at bounding box center [281, 163] width 23 height 6
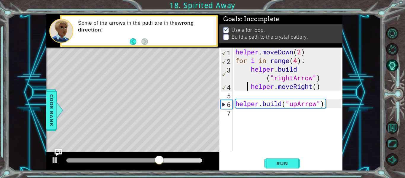
click at [285, 114] on div "helper . moveDown ( 2 ) for i in range ( 4 ) : helper . build ( "rightArrow" ) …" at bounding box center [289, 107] width 110 height 120
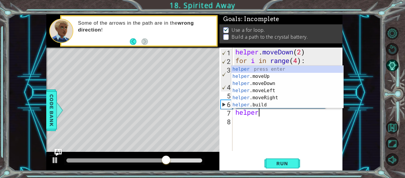
scroll to position [0, 1]
click at [286, 105] on div "helper press enter helper .moveUp press enter helper .moveDown press enter help…" at bounding box center [287, 94] width 112 height 57
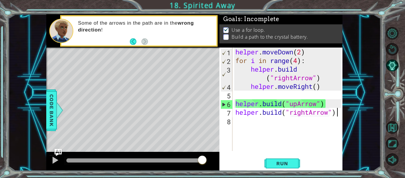
click at [337, 113] on div "helper . moveDown ( 2 ) for i in range ( 4 ) : helper . build ( "rightArrow" ) …" at bounding box center [289, 107] width 110 height 120
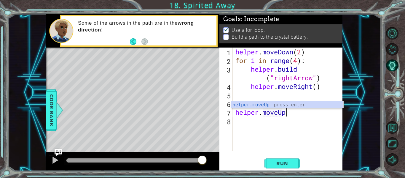
scroll to position [0, 2]
type textarea "helper.moveUp(1)"
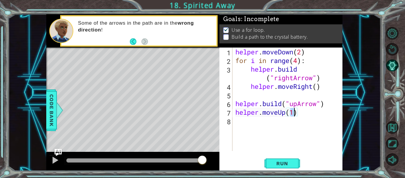
click at [317, 126] on div "helper . moveDown ( 2 ) for i in range ( 4 ) : helper . build ( "rightArrow" ) …" at bounding box center [289, 107] width 110 height 120
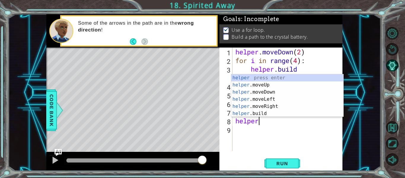
scroll to position [0, 1]
click at [301, 115] on div "helper press enter helper .moveUp press enter helper .moveDown press enter help…" at bounding box center [287, 102] width 112 height 57
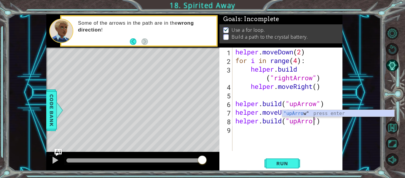
scroll to position [0, 4]
type textarea "[DOMAIN_NAME]("upArrow")"
click at [290, 162] on span "Run" at bounding box center [281, 163] width 23 height 6
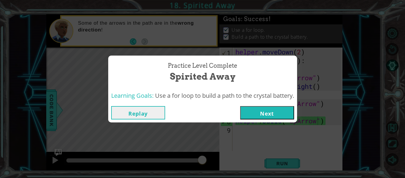
click at [288, 114] on button "Next" at bounding box center [267, 112] width 54 height 13
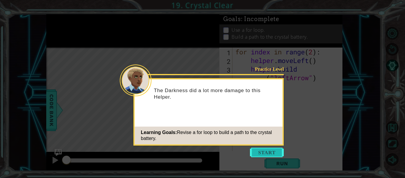
click at [265, 148] on button "Start" at bounding box center [267, 151] width 34 height 9
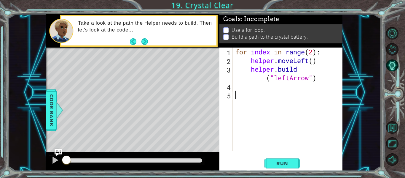
click at [293, 128] on div "for index in range ( 2 ) : helper . moveLeft ( ) helper . build ( "leftArrow" )" at bounding box center [289, 107] width 110 height 120
click at [291, 160] on button "Run" at bounding box center [283, 163] width 36 height 12
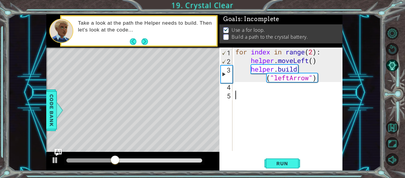
click at [281, 85] on div "for index in range ( 2 ) : helper . moveLeft ( ) helper . build ( "leftArrow" )" at bounding box center [289, 107] width 110 height 120
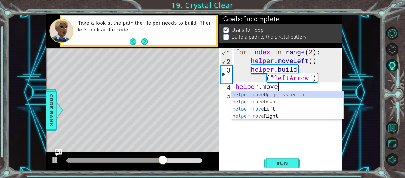
scroll to position [0, 2]
click at [271, 107] on div "helper.move Up press enter helper.move Down press enter helper.move Left press …" at bounding box center [287, 112] width 112 height 43
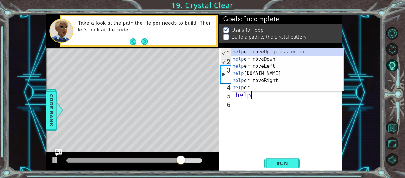
scroll to position [0, 4]
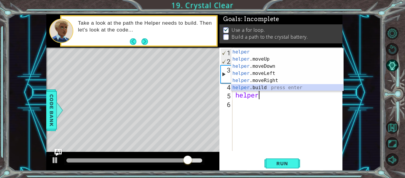
click at [281, 88] on div "helper press enter helper .moveUp press enter helper .moveDown press enter help…" at bounding box center [287, 76] width 112 height 57
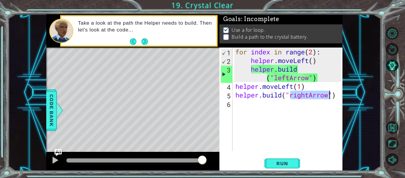
click at [311, 96] on div "for index in range ( 2 ) : helper . moveLeft ( ) helper . build ( "leftArrow" )…" at bounding box center [287, 98] width 107 height 103
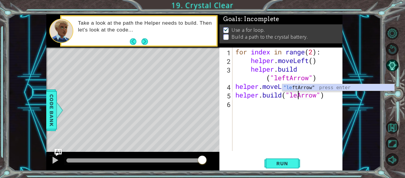
scroll to position [0, 3]
type textarea "[DOMAIN_NAME]("leftArrow")"
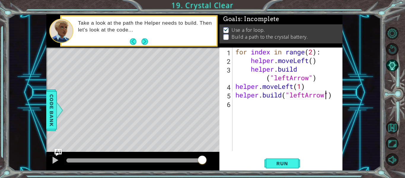
click at [295, 106] on div "for index in range ( 2 ) : helper . moveLeft ( ) helper . build ( "leftArrow" )…" at bounding box center [289, 107] width 110 height 120
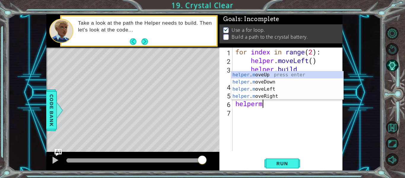
scroll to position [0, 1]
click at [289, 89] on div "helper . mo veUp press enter helper . mo veDown press enter helper . mo veLeft …" at bounding box center [287, 92] width 112 height 43
type textarea "helper.moveLeft(1)"
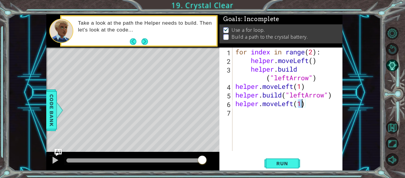
click at [262, 119] on div "for index in range ( 2 ) : helper . moveLeft ( ) helper . build ( "leftArrow" )…" at bounding box center [289, 107] width 110 height 120
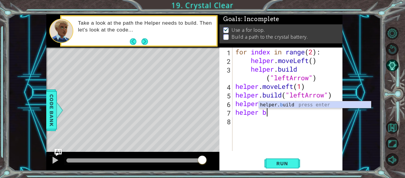
scroll to position [0, 1]
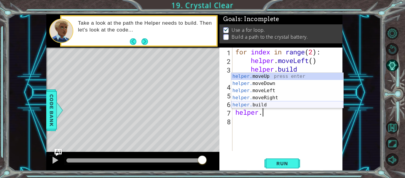
click at [273, 106] on div "helper. moveUp press enter helper. moveDown press enter helper. moveLeft press …" at bounding box center [287, 98] width 112 height 50
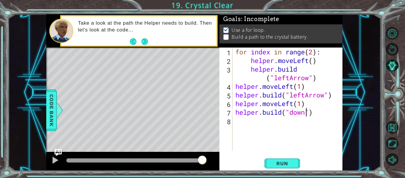
scroll to position [0, 3]
type textarea "[DOMAIN_NAME]("downArrow")"
click at [304, 112] on div "for index in range ( 2 ) : helper . moveLeft ( ) helper . build ( "leftArrow" )…" at bounding box center [289, 107] width 110 height 120
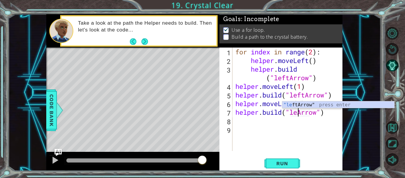
scroll to position [0, 3]
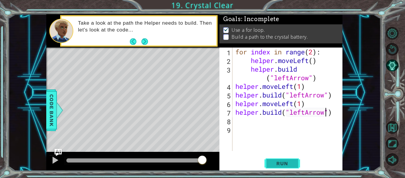
type textarea "[DOMAIN_NAME]("leftArrow")"
click at [288, 160] on span "Run" at bounding box center [281, 163] width 23 height 6
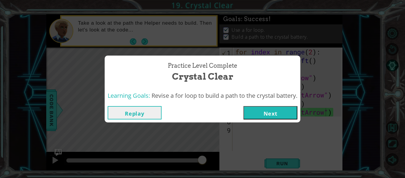
click at [277, 116] on button "Next" at bounding box center [271, 112] width 54 height 13
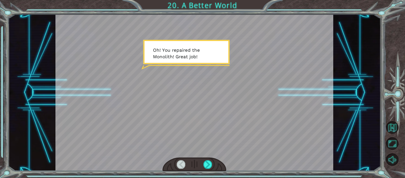
click at [211, 77] on div at bounding box center [194, 92] width 278 height 156
click at [211, 162] on div at bounding box center [207, 164] width 9 height 8
click at [209, 166] on div at bounding box center [207, 164] width 9 height 8
click at [209, 163] on div at bounding box center [207, 164] width 9 height 8
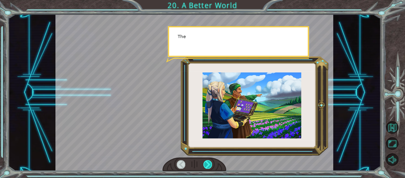
click at [210, 163] on div at bounding box center [207, 164] width 9 height 8
click at [210, 167] on div at bounding box center [207, 164] width 9 height 8
click at [211, 162] on div at bounding box center [207, 164] width 9 height 8
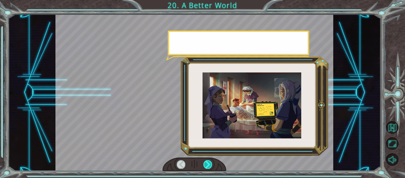
click at [211, 163] on div at bounding box center [207, 164] width 9 height 8
click at [210, 164] on div at bounding box center [207, 164] width 9 height 8
click at [217, 162] on div at bounding box center [195, 164] width 64 height 14
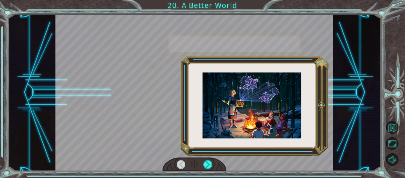
click at [218, 160] on div at bounding box center [195, 164] width 64 height 14
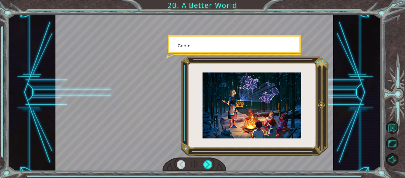
click at [217, 162] on div at bounding box center [195, 164] width 64 height 14
click at [209, 162] on div at bounding box center [207, 164] width 9 height 8
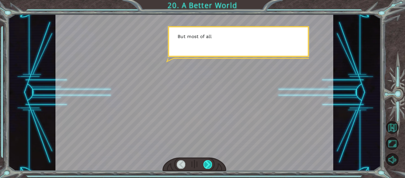
click at [211, 161] on div at bounding box center [207, 164] width 9 height 8
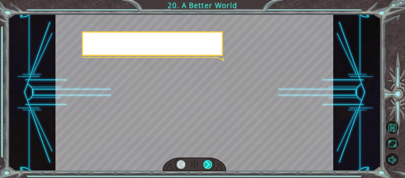
click at [205, 165] on div at bounding box center [207, 164] width 9 height 8
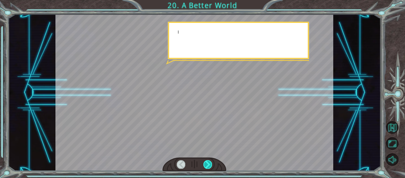
click at [210, 163] on div at bounding box center [207, 164] width 9 height 8
click at [210, 162] on div at bounding box center [207, 164] width 9 height 8
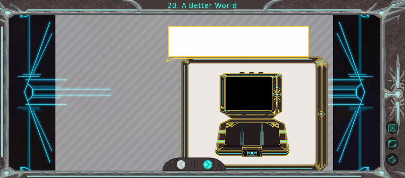
click at [206, 168] on div at bounding box center [195, 164] width 64 height 14
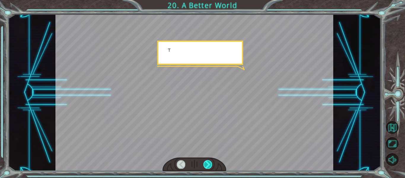
click at [205, 168] on div at bounding box center [207, 164] width 9 height 8
click at [209, 169] on div at bounding box center [195, 164] width 64 height 14
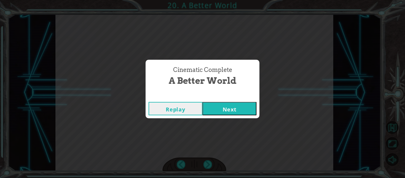
click at [211, 162] on div "Cinematic Complete A Better World Replay Next" at bounding box center [202, 89] width 405 height 178
click at [242, 109] on button "Next" at bounding box center [230, 108] width 54 height 13
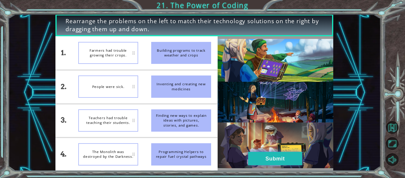
click at [276, 164] on button "Submit" at bounding box center [275, 158] width 54 height 13
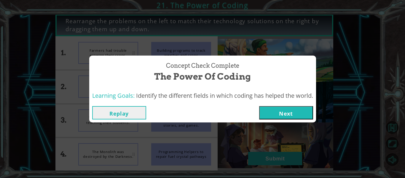
click at [290, 115] on button "Next" at bounding box center [286, 112] width 54 height 13
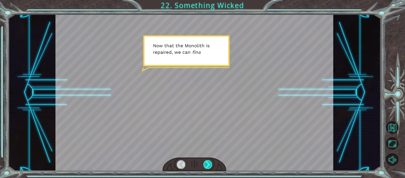
click at [206, 167] on div at bounding box center [207, 164] width 9 height 8
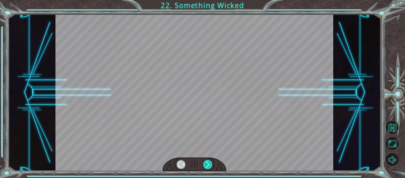
click at [208, 164] on div at bounding box center [207, 164] width 9 height 8
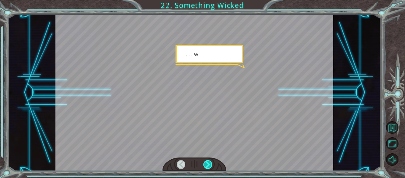
click at [209, 167] on div at bounding box center [207, 164] width 9 height 8
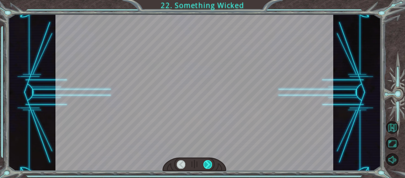
click at [211, 167] on div at bounding box center [207, 164] width 9 height 8
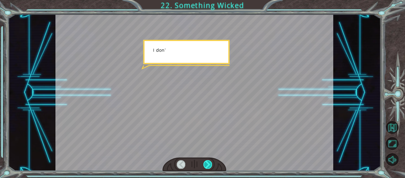
click at [211, 165] on div at bounding box center [207, 164] width 9 height 8
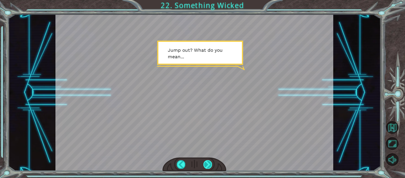
click at [210, 165] on div at bounding box center [207, 164] width 9 height 8
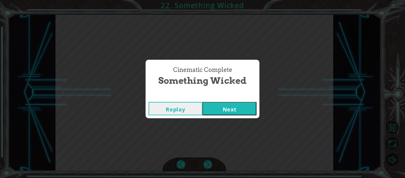
click at [244, 112] on button "Next" at bounding box center [230, 108] width 54 height 13
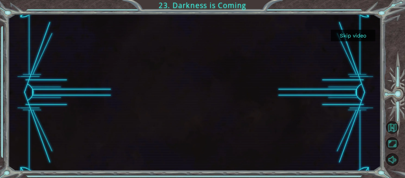
click at [362, 36] on button "Skip video" at bounding box center [353, 36] width 44 height 12
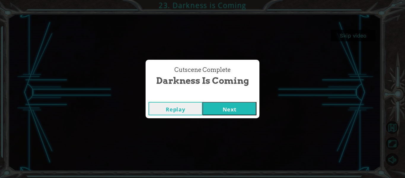
click at [242, 112] on button "Next" at bounding box center [230, 108] width 54 height 13
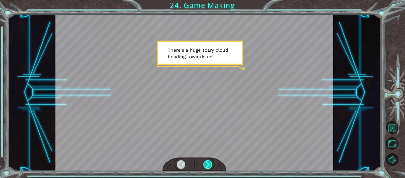
click at [211, 162] on div at bounding box center [207, 164] width 9 height 8
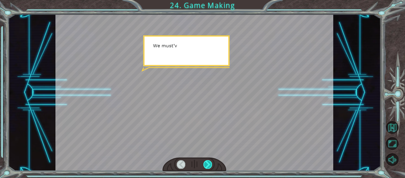
click at [210, 167] on div at bounding box center [207, 164] width 9 height 8
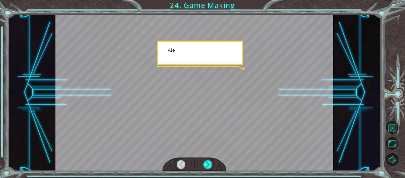
click at [216, 163] on div at bounding box center [195, 164] width 64 height 14
click at [211, 165] on div at bounding box center [207, 164] width 9 height 8
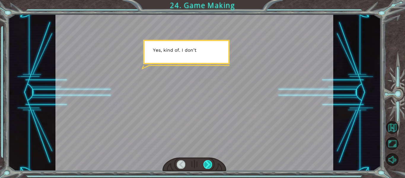
click at [211, 165] on div at bounding box center [207, 164] width 9 height 8
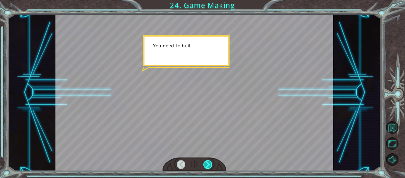
click at [209, 165] on div at bounding box center [207, 164] width 9 height 8
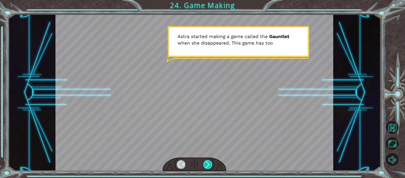
click at [211, 166] on div at bounding box center [207, 164] width 9 height 8
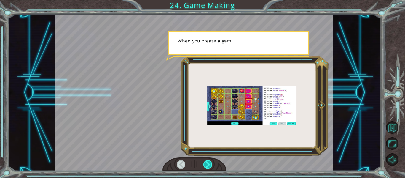
click at [209, 167] on div at bounding box center [207, 164] width 9 height 8
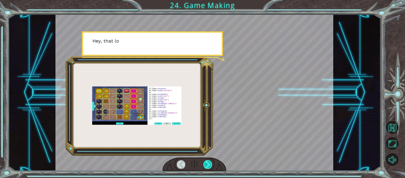
click at [209, 167] on div at bounding box center [207, 164] width 9 height 8
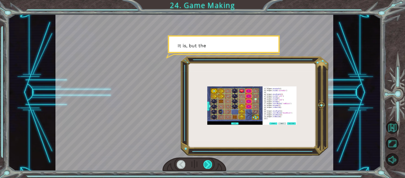
click at [208, 167] on div at bounding box center [207, 164] width 9 height 8
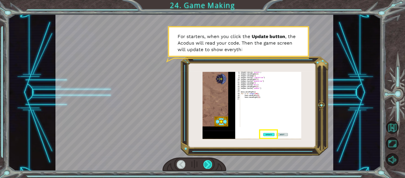
click at [212, 165] on div at bounding box center [207, 164] width 9 height 8
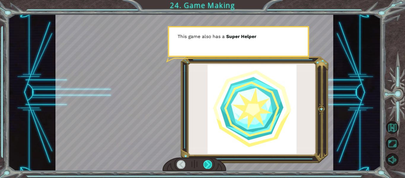
click at [211, 163] on div at bounding box center [207, 164] width 9 height 8
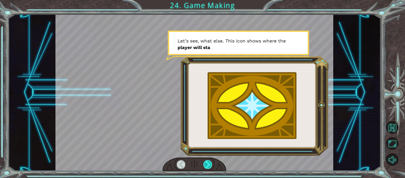
click at [211, 165] on div at bounding box center [207, 164] width 9 height 8
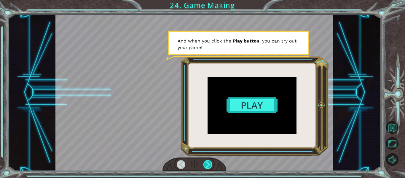
click at [206, 167] on div at bounding box center [207, 164] width 9 height 8
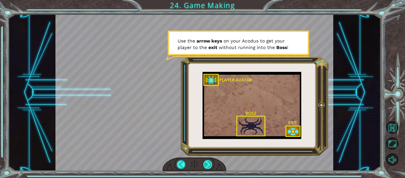
click at [209, 162] on div at bounding box center [207, 164] width 9 height 8
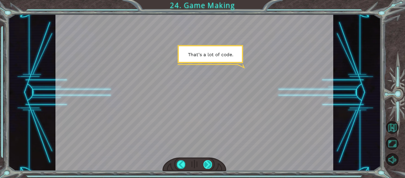
click at [211, 168] on div at bounding box center [207, 164] width 9 height 8
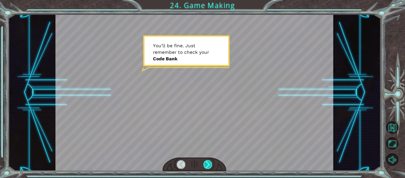
click at [206, 161] on div at bounding box center [207, 164] width 9 height 8
click at [211, 164] on div at bounding box center [207, 164] width 9 height 8
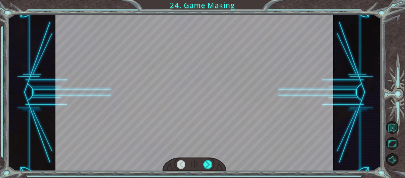
click at [215, 165] on div at bounding box center [195, 164] width 64 height 14
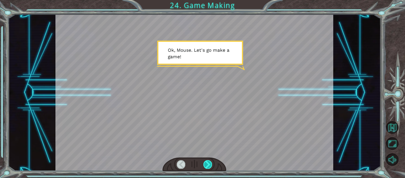
click at [210, 164] on div at bounding box center [207, 164] width 9 height 8
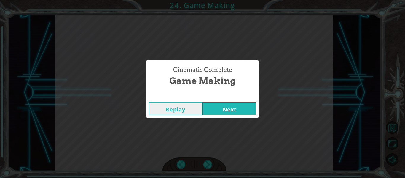
click at [245, 111] on button "Next" at bounding box center [230, 108] width 54 height 13
